Goal: Book appointment/travel/reservation

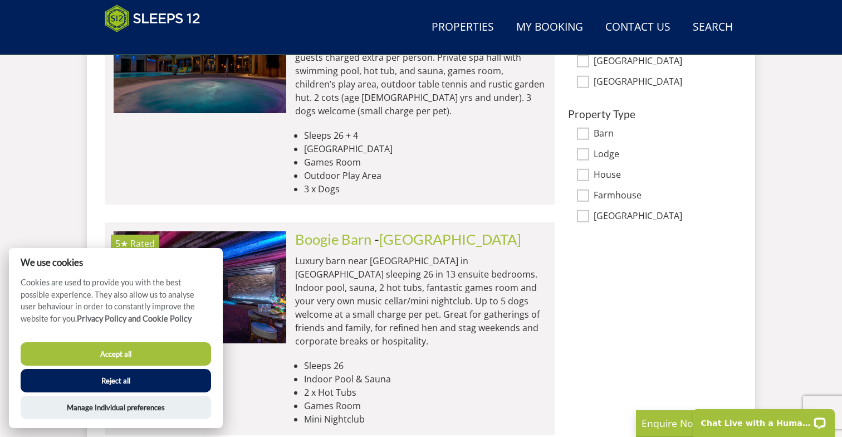
scroll to position [901, 0]
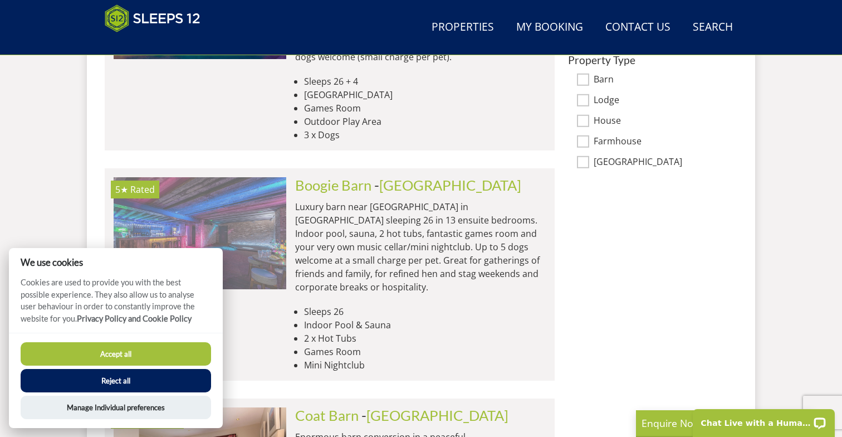
click at [240, 193] on img at bounding box center [200, 232] width 173 height 111
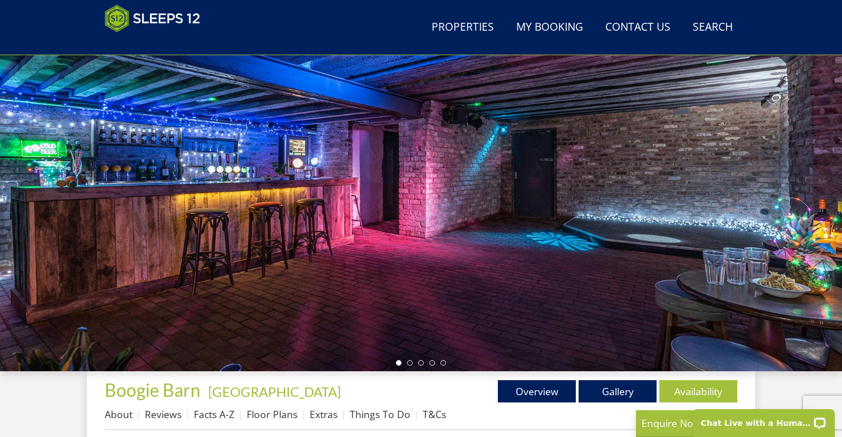
scroll to position [123, 0]
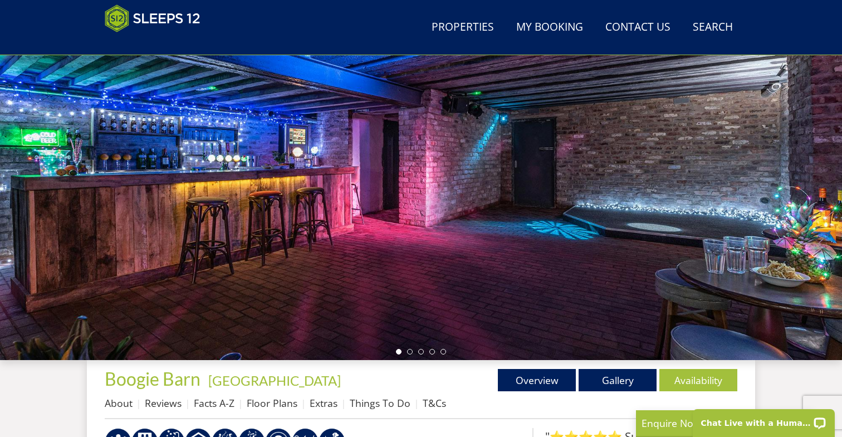
click at [830, 201] on div at bounding box center [421, 165] width 842 height 390
click at [779, 197] on div at bounding box center [421, 165] width 842 height 390
click at [410, 352] on li at bounding box center [410, 352] width 6 height 6
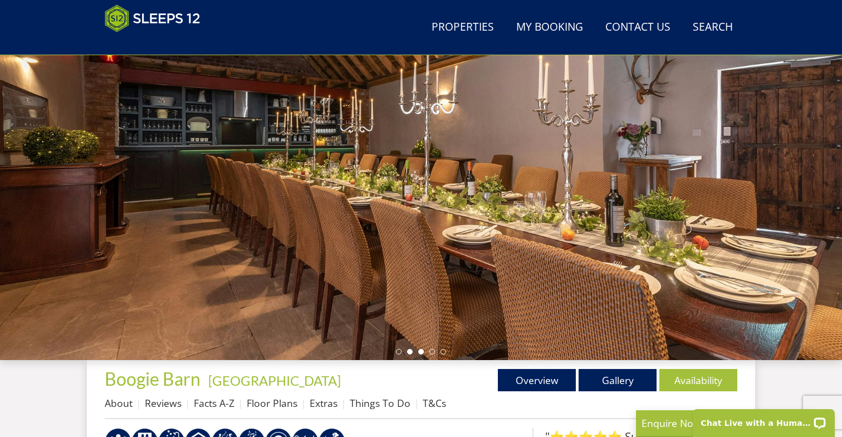
click at [421, 352] on li at bounding box center [421, 352] width 6 height 6
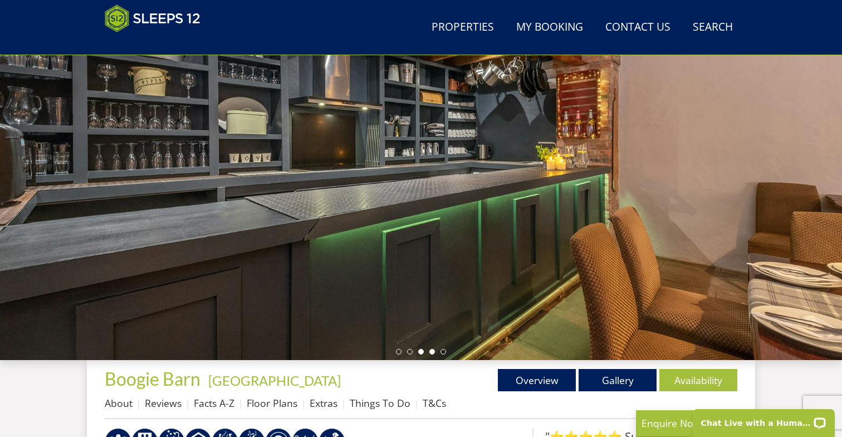
click at [430, 350] on li at bounding box center [433, 352] width 6 height 6
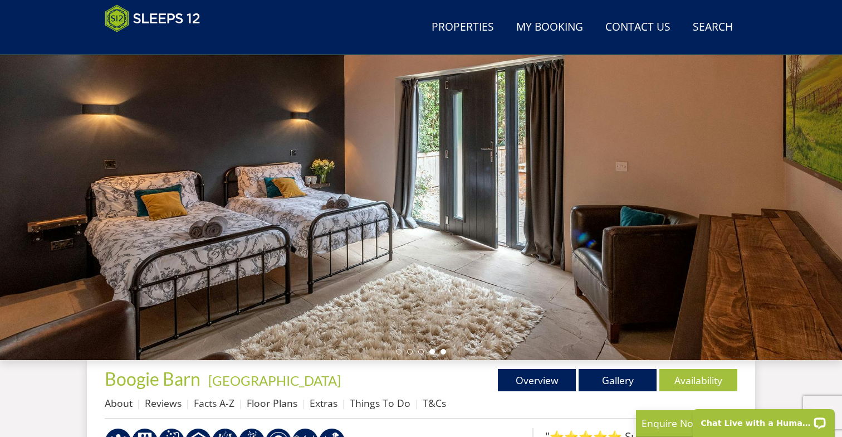
click at [443, 351] on li at bounding box center [444, 352] width 6 height 6
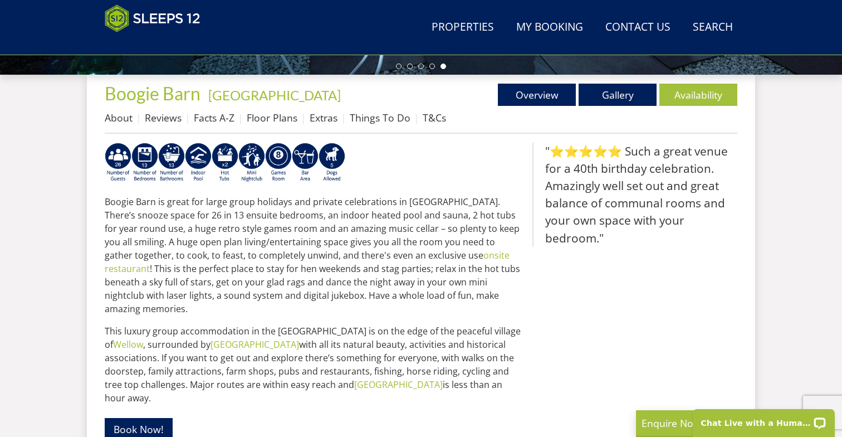
scroll to position [399, 0]
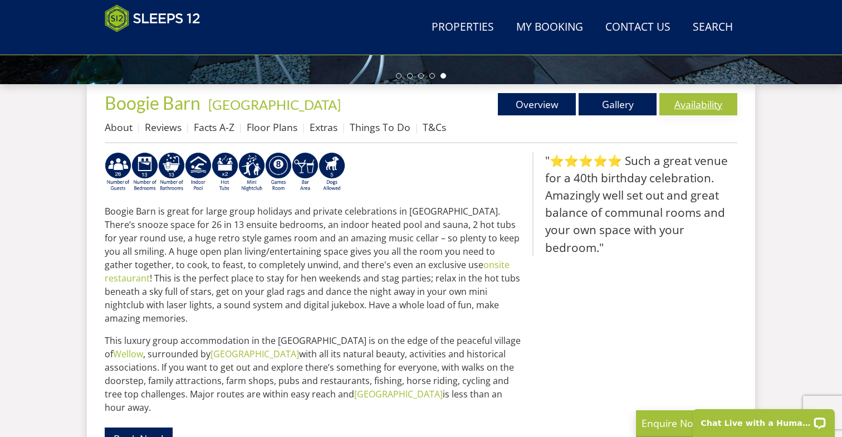
click at [701, 100] on link "Availability" at bounding box center [699, 104] width 78 height 22
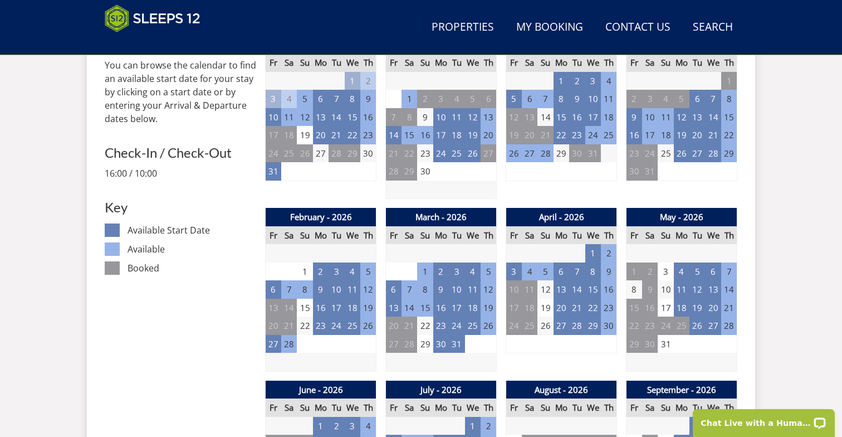
scroll to position [516, 0]
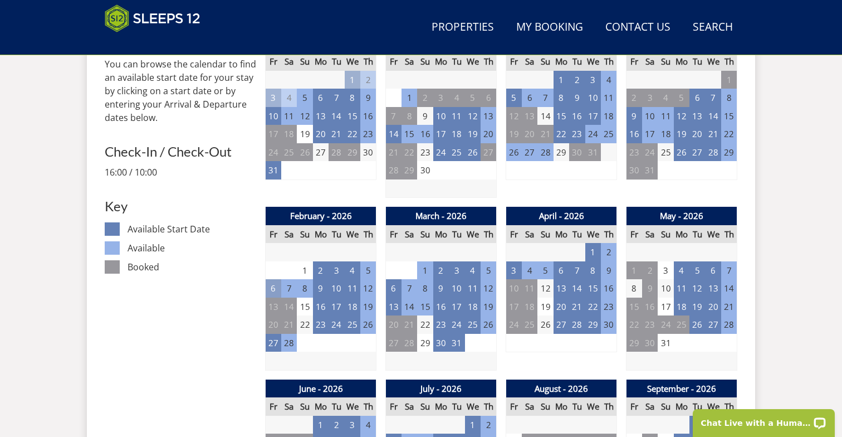
click at [272, 288] on td "6" at bounding box center [274, 288] width 16 height 18
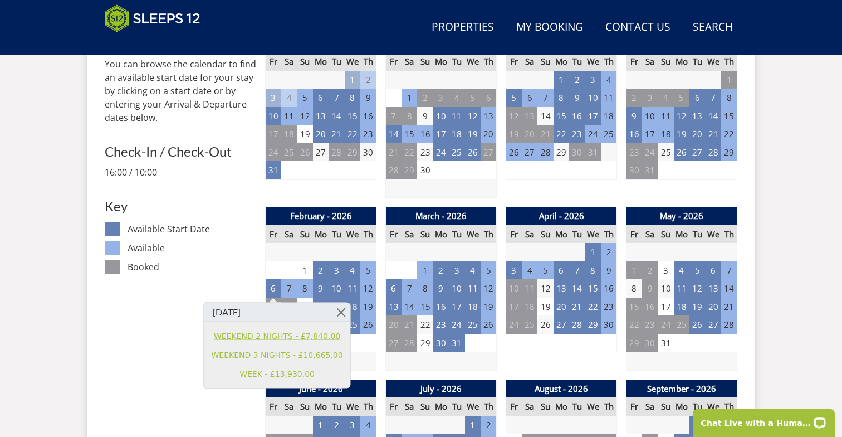
click at [275, 332] on link "WEEKEND 2 NIGHTS - £7,840.00" at bounding box center [277, 336] width 131 height 12
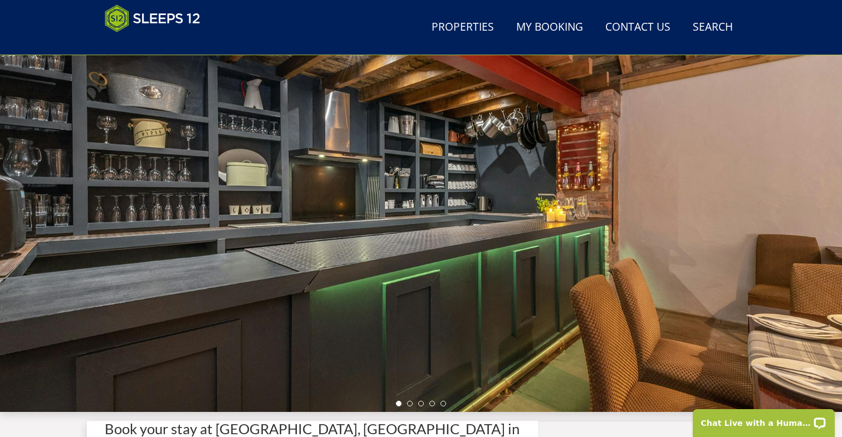
scroll to position [109, 0]
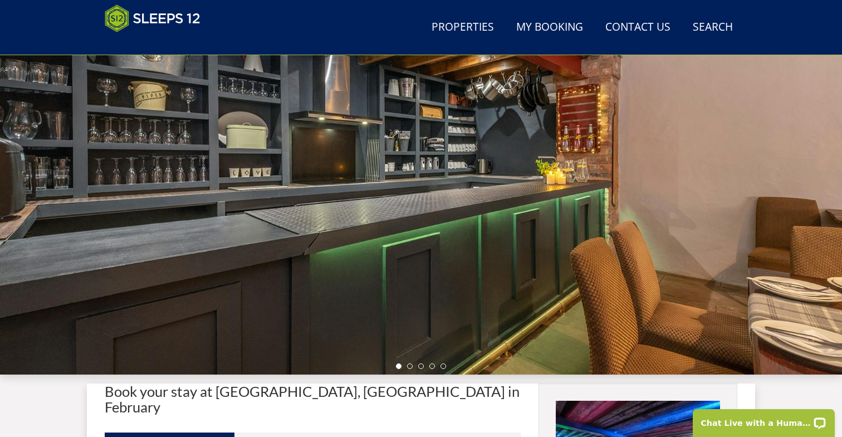
click at [455, 183] on div at bounding box center [421, 179] width 842 height 390
click at [407, 367] on ul at bounding box center [421, 366] width 50 height 6
click at [411, 367] on li at bounding box center [410, 366] width 6 height 6
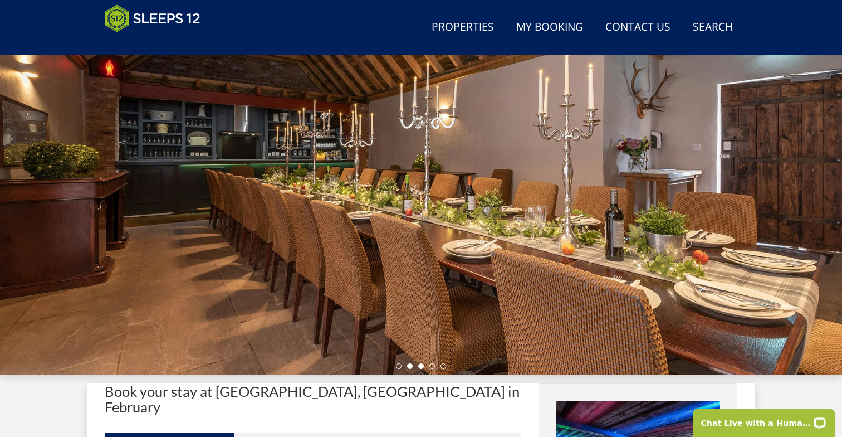
click at [423, 366] on li at bounding box center [421, 366] width 6 height 6
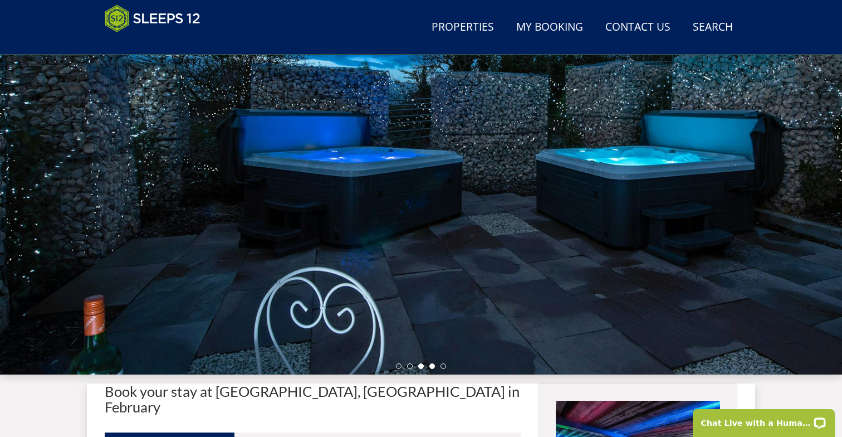
click at [431, 367] on li at bounding box center [433, 366] width 6 height 6
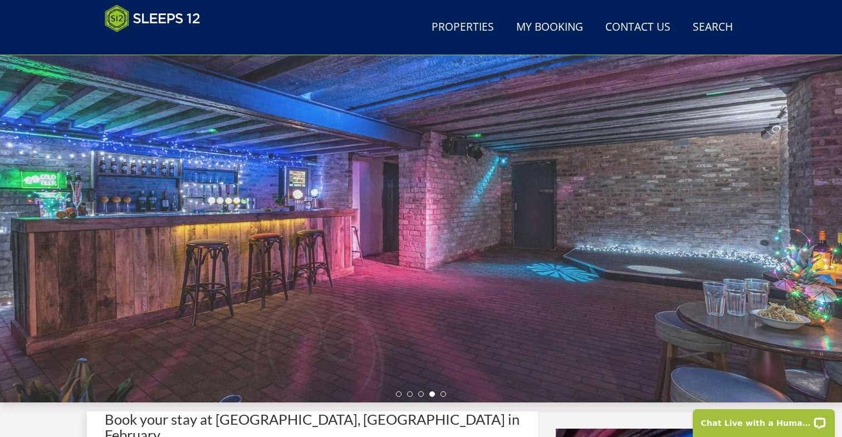
scroll to position [64, 0]
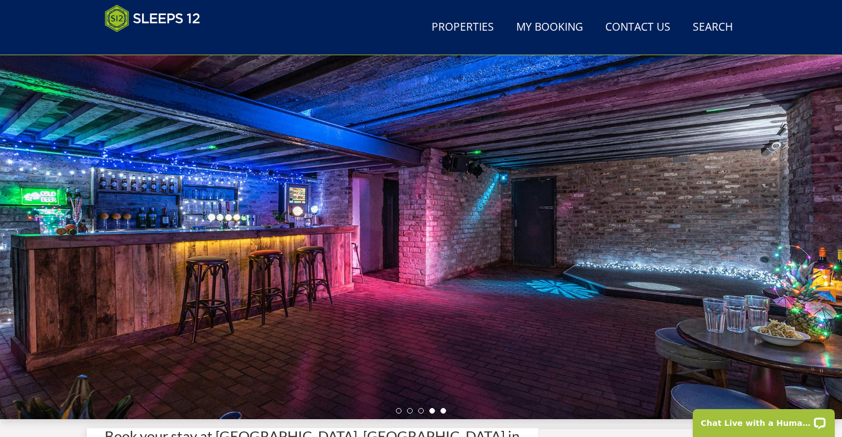
click at [443, 410] on li at bounding box center [444, 411] width 6 height 6
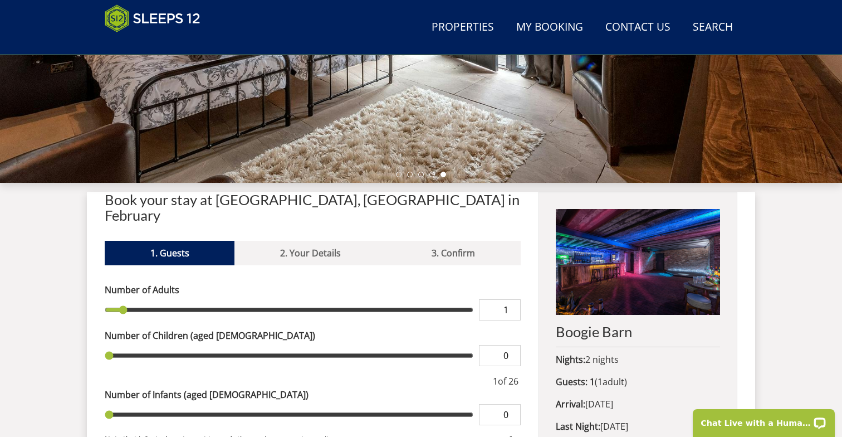
scroll to position [409, 0]
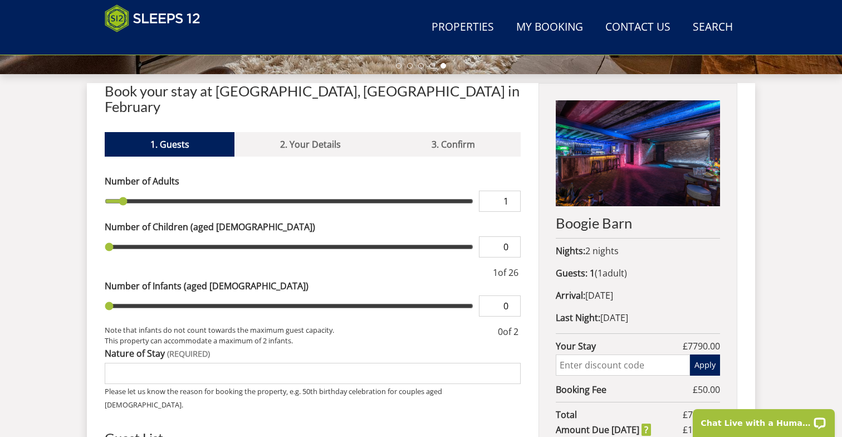
click at [318, 94] on h2 "Book your stay at [GEOGRAPHIC_DATA], [GEOGRAPHIC_DATA] in February" at bounding box center [313, 98] width 416 height 31
copy h2 "[GEOGRAPHIC_DATA]"
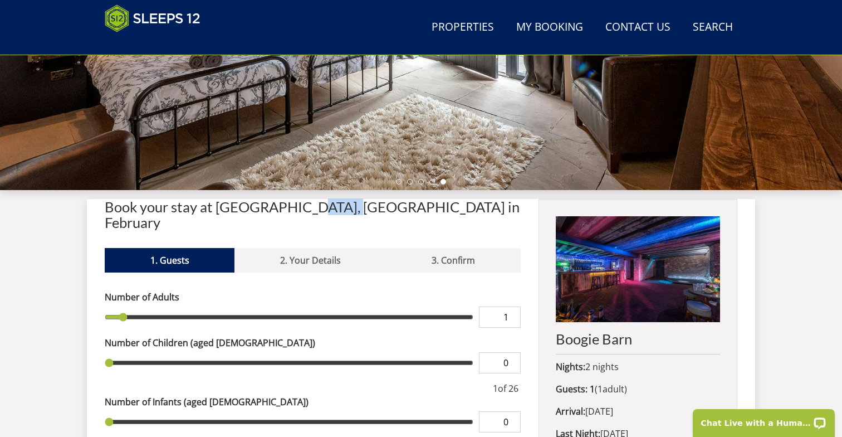
scroll to position [301, 0]
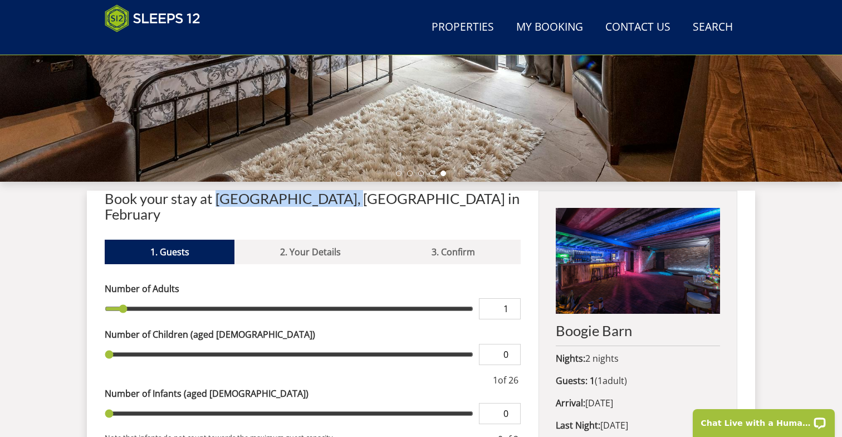
drag, startPoint x: 214, startPoint y: 200, endPoint x: 348, endPoint y: 203, distance: 133.2
click at [348, 203] on h2 "Book your stay at [GEOGRAPHIC_DATA], [GEOGRAPHIC_DATA] in February" at bounding box center [313, 206] width 416 height 31
copy h2 "Boogie Barn, [GEOGRAPHIC_DATA]"
